Goal: Task Accomplishment & Management: Use online tool/utility

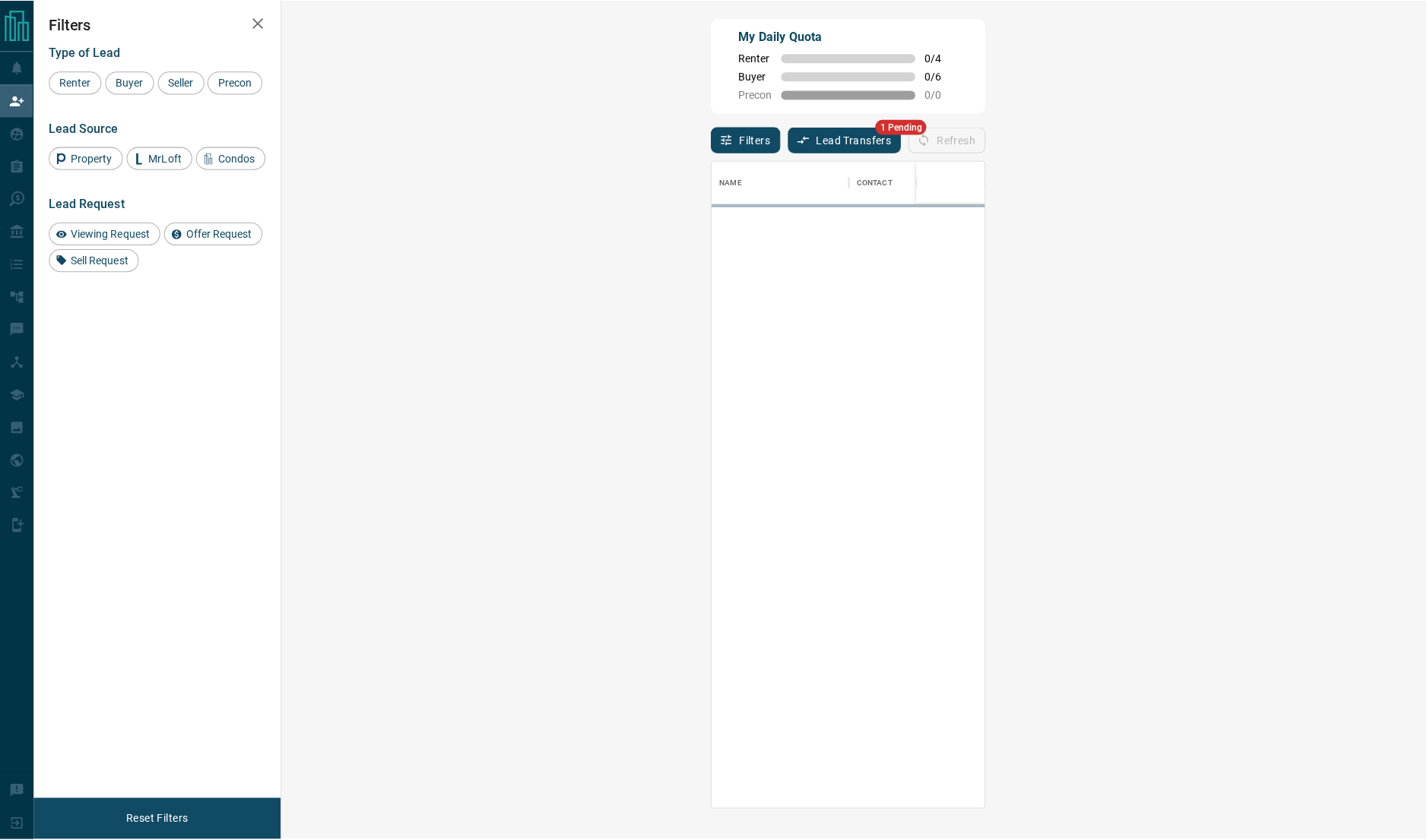
scroll to position [17, 16]
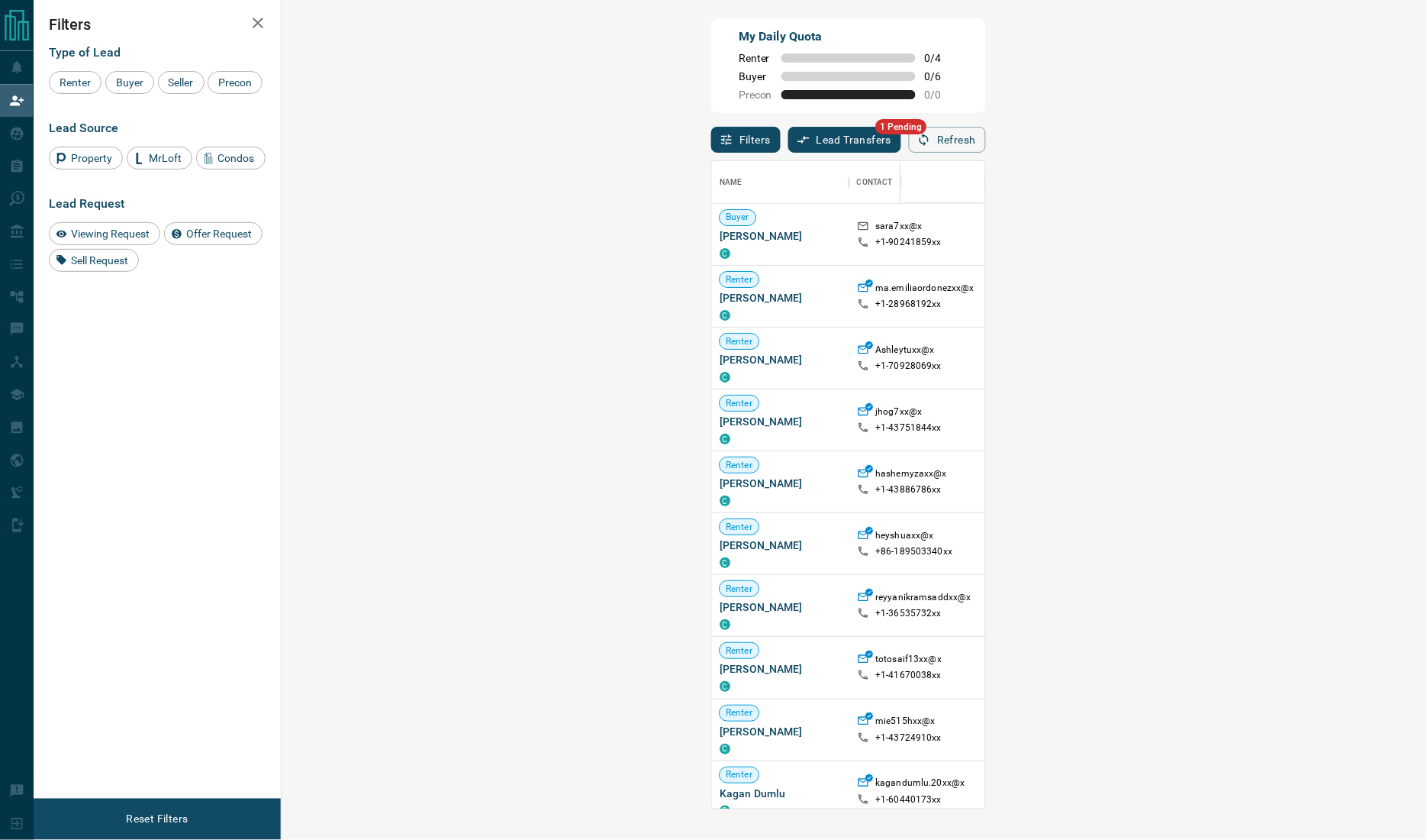
click at [711, 35] on div "My Daily Quota Renter 0 / 4 Buyer 0 / 6 Precon 0 / 0" at bounding box center [848, 66] width 274 height 95
click at [788, 144] on button "Lead Transfers" at bounding box center [845, 140] width 114 height 26
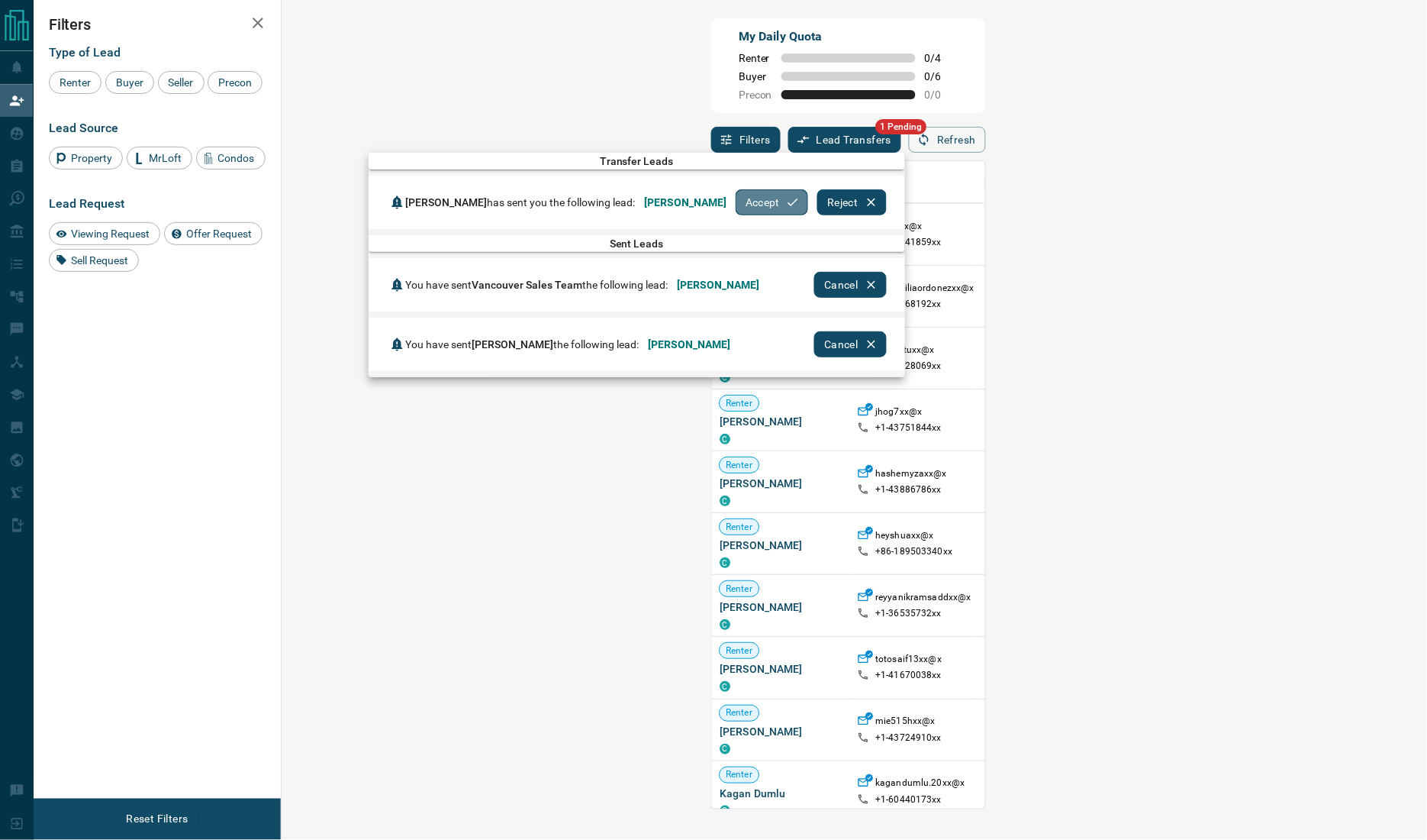
click at [749, 203] on button "Accept" at bounding box center [772, 202] width 72 height 26
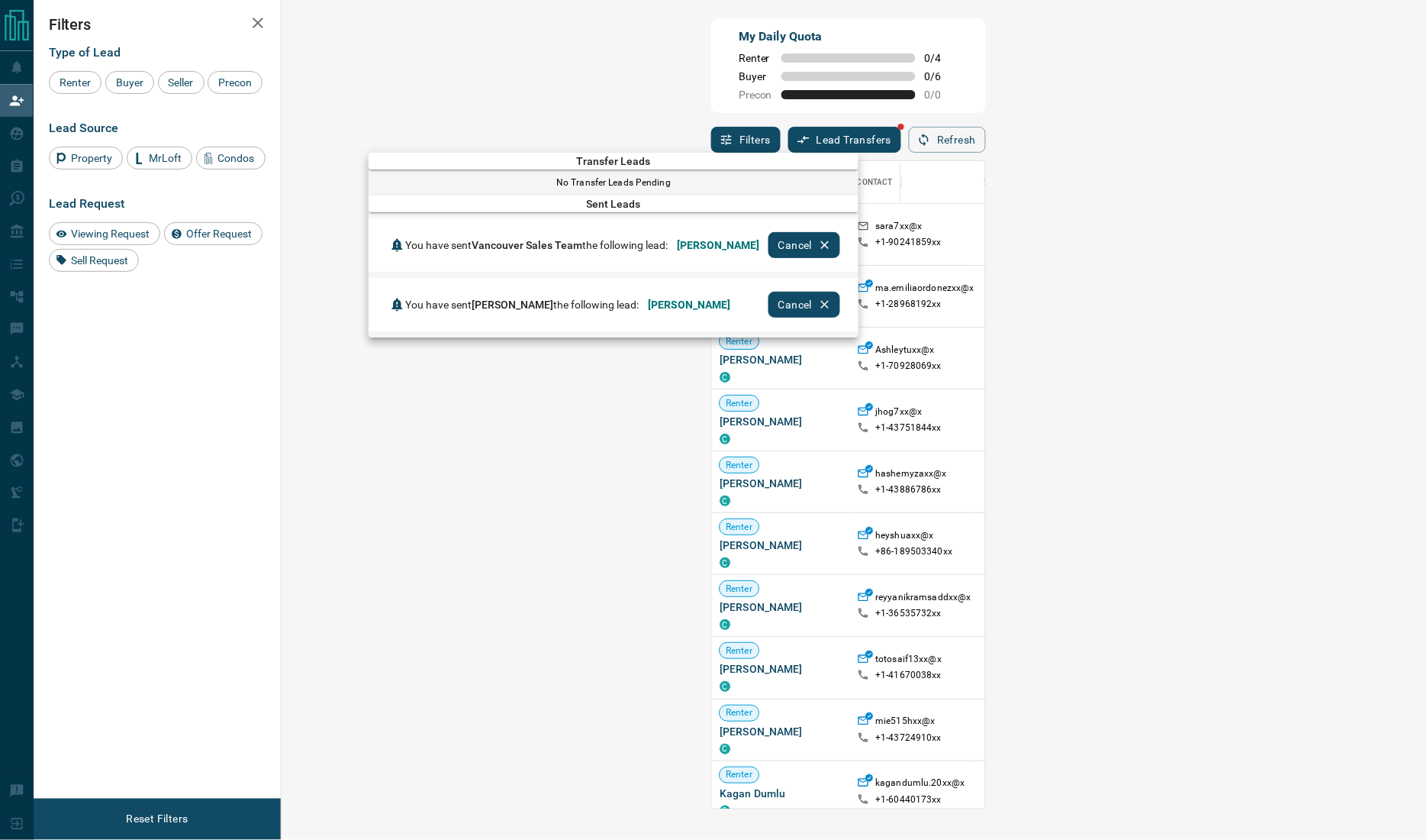
click at [713, 102] on div at bounding box center [713, 420] width 1427 height 840
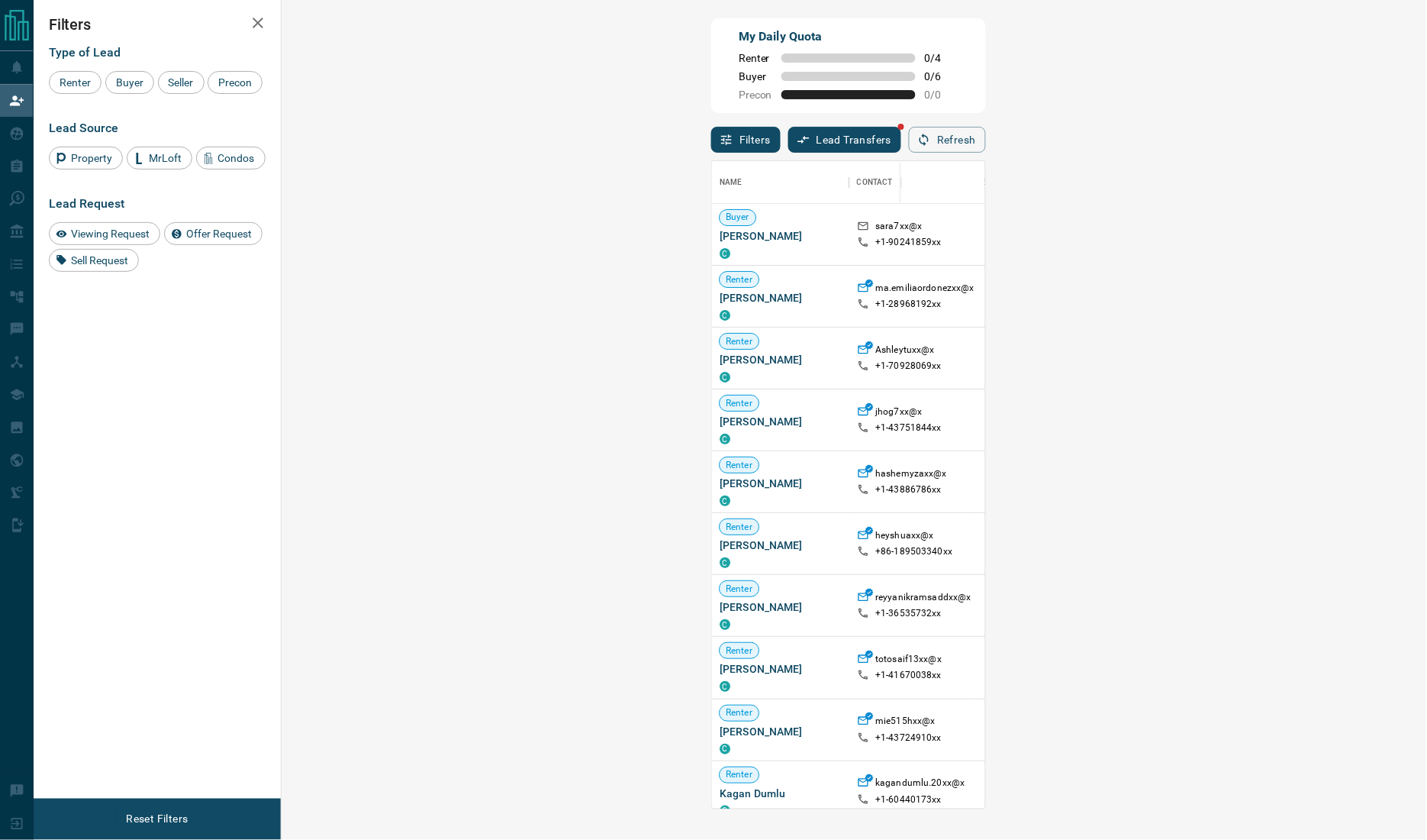
click at [64, 395] on div "Filters Type of Lead Renter Buyer Seller Precon Lead Source Property MrLoft Con…" at bounding box center [157, 399] width 248 height 798
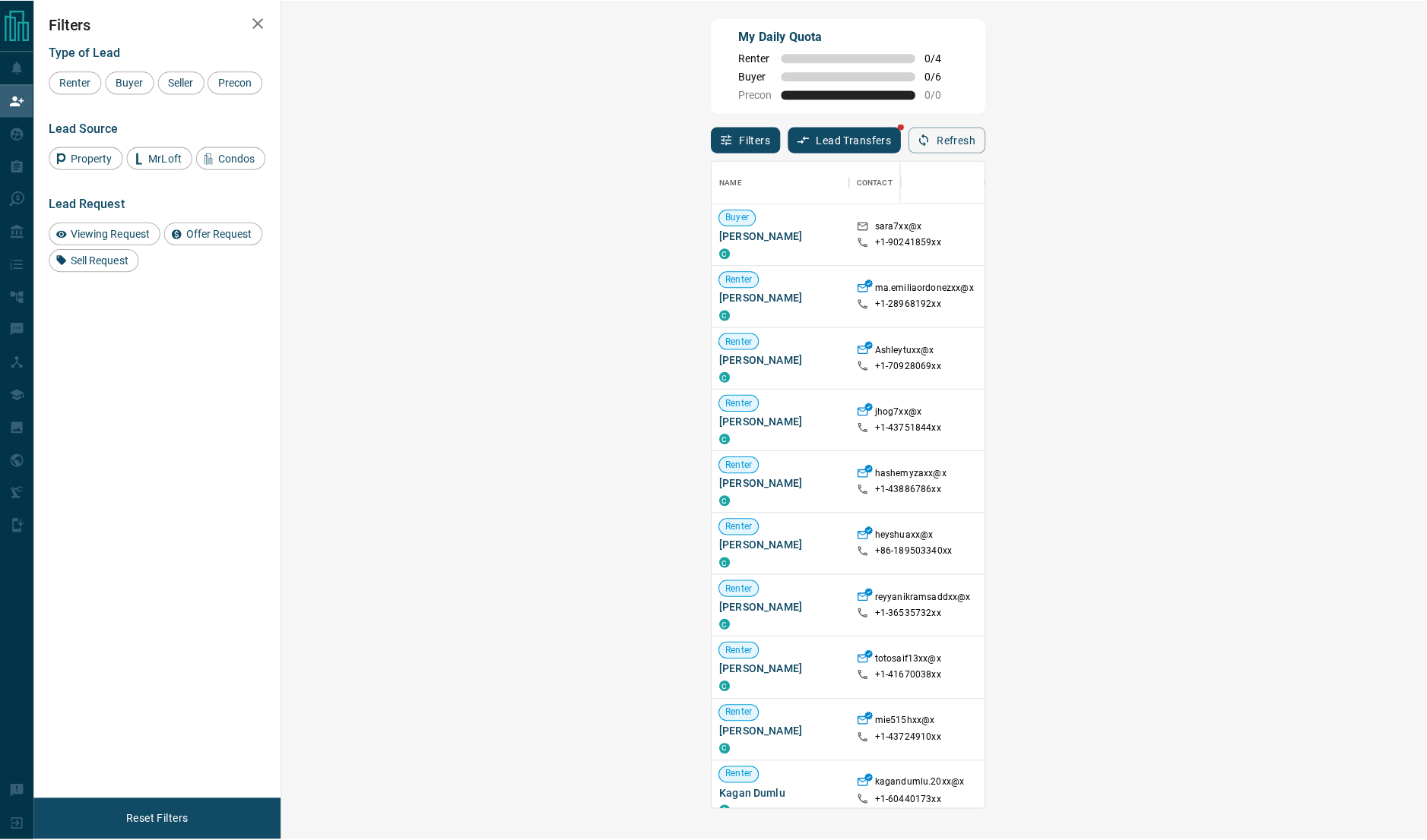
scroll to position [633, 1098]
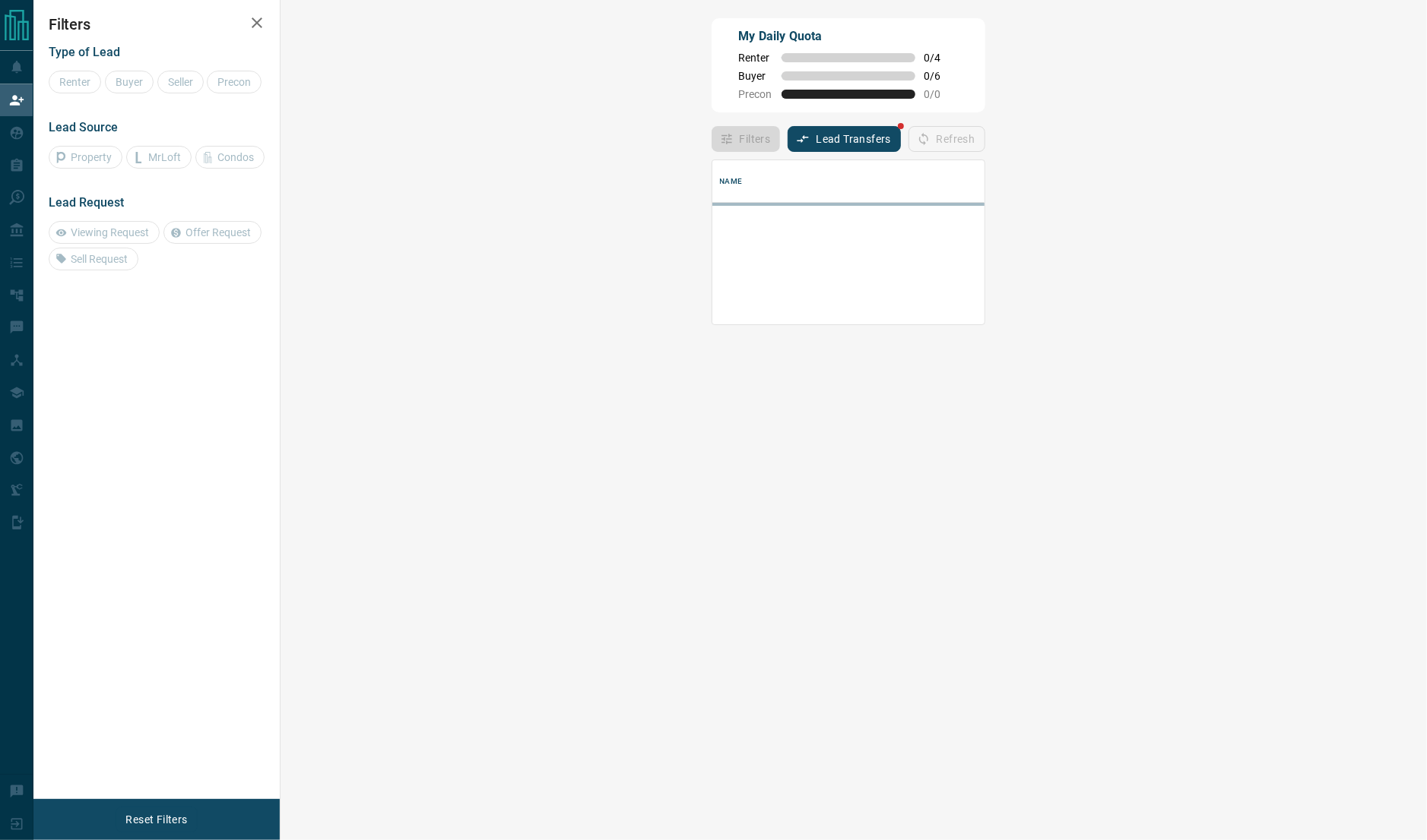
click at [34, 318] on div "Filters Type of Lead Renter Buyer Seller Precon Lead Source Property MrLoft Con…" at bounding box center [156, 400] width 247 height 799
